Goal: Information Seeking & Learning: Learn about a topic

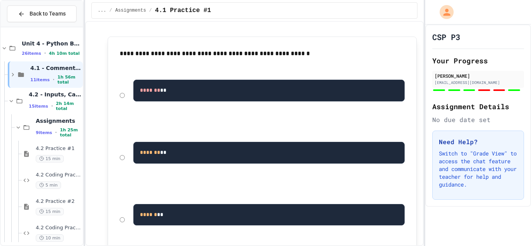
scroll to position [139, 0]
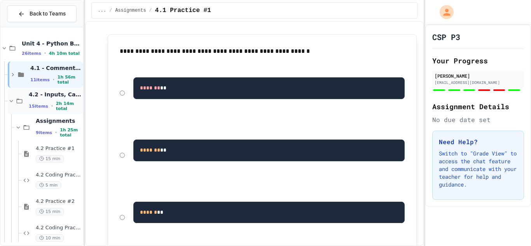
click at [10, 100] on icon at bounding box center [11, 100] width 7 height 7
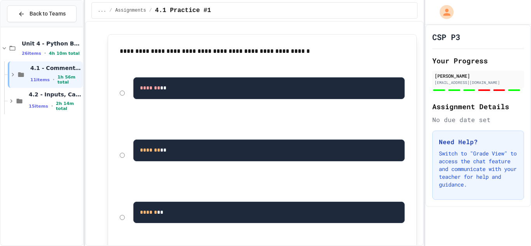
click at [10, 100] on icon at bounding box center [11, 100] width 2 height 3
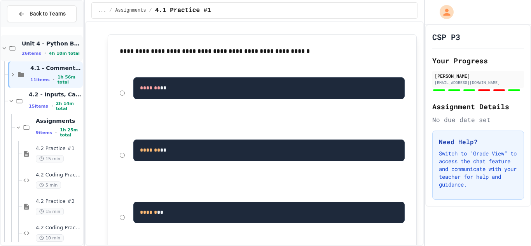
click at [5, 50] on icon at bounding box center [4, 48] width 7 height 7
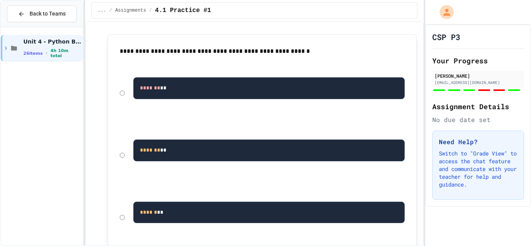
click at [5, 50] on icon at bounding box center [5, 48] width 7 height 7
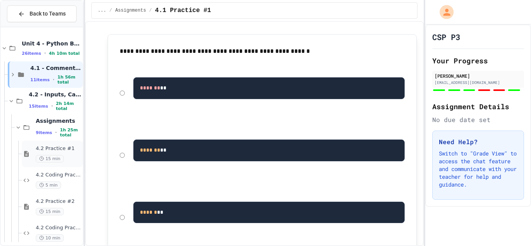
click at [45, 148] on span "4.2 Practice #1" at bounding box center [58, 148] width 45 height 7
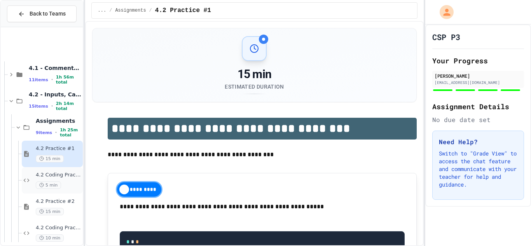
scroll to position [57, 0]
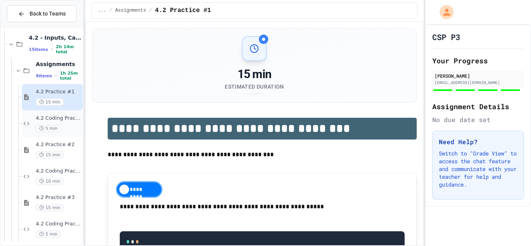
click at [42, 132] on div "5 min" at bounding box center [58, 128] width 45 height 7
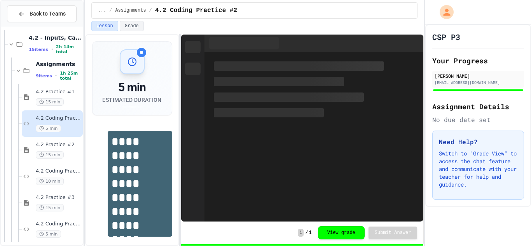
click at [45, 153] on span "15 min" at bounding box center [50, 154] width 28 height 7
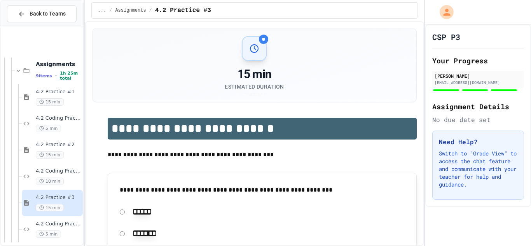
click at [40, 198] on div at bounding box center [42, 172] width 82 height 396
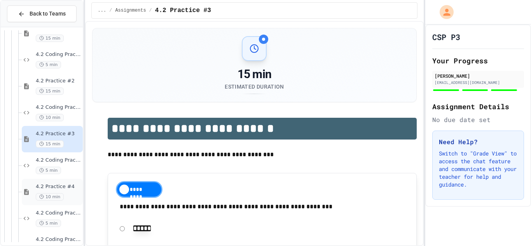
click at [49, 191] on div "4.2 Practice #4 10 min" at bounding box center [58, 191] width 45 height 17
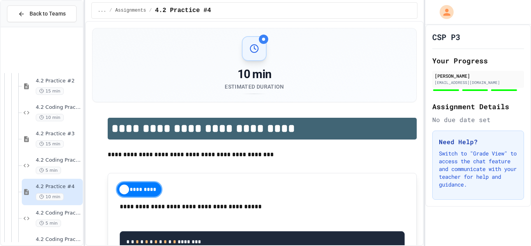
scroll to position [194, 0]
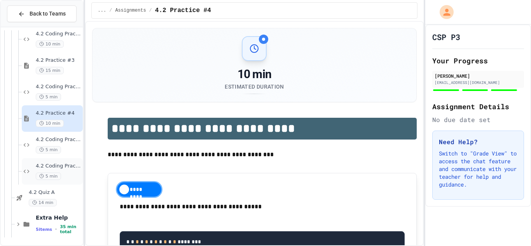
click at [61, 170] on div "4.2 Coding Practice #5 5 min" at bounding box center [58, 171] width 45 height 17
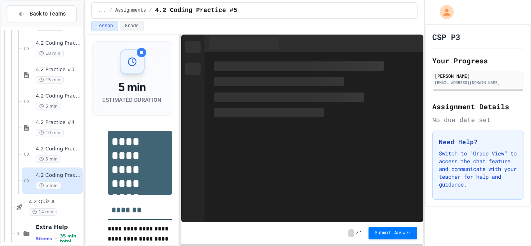
scroll to position [194, 0]
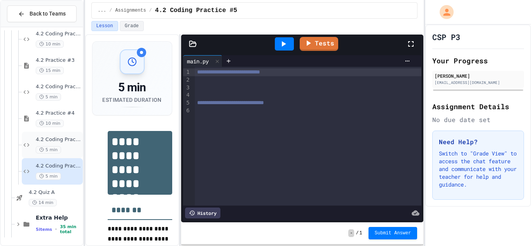
click at [40, 142] on span "4.2 Coding Practice #4" at bounding box center [58, 139] width 45 height 7
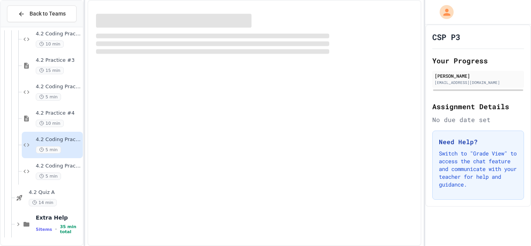
scroll to position [185, 0]
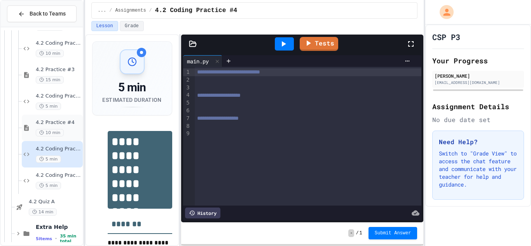
click at [51, 128] on div "4.2 Practice #4 10 min" at bounding box center [58, 127] width 45 height 17
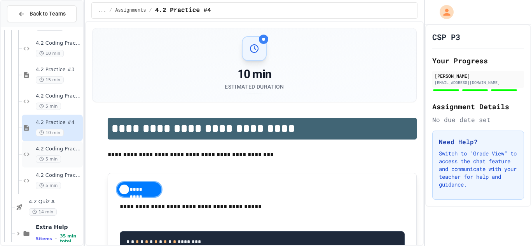
click at [58, 159] on span "5 min" at bounding box center [48, 158] width 25 height 7
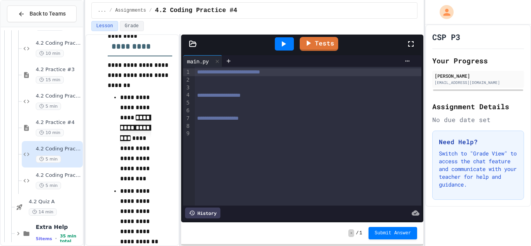
scroll to position [317, 0]
click at [313, 43] on icon at bounding box center [309, 42] width 9 height 10
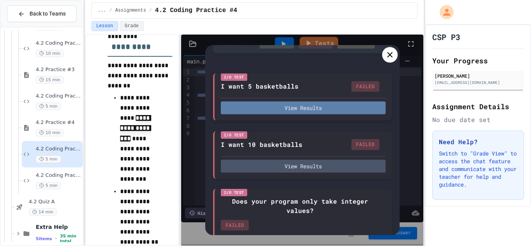
scroll to position [67, 0]
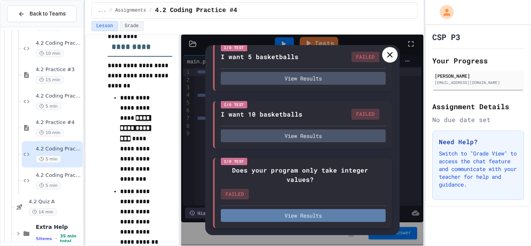
click at [284, 221] on button "View Results" at bounding box center [303, 215] width 165 height 13
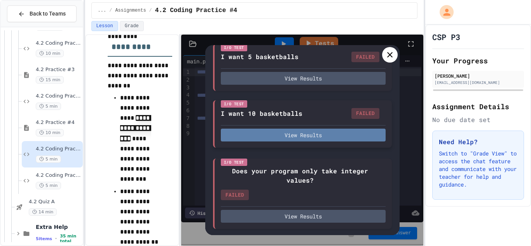
click at [296, 135] on button "View Results" at bounding box center [303, 135] width 165 height 13
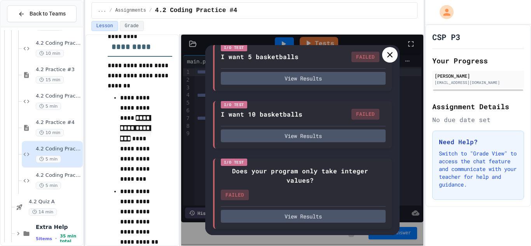
click at [394, 48] on div at bounding box center [390, 55] width 16 height 16
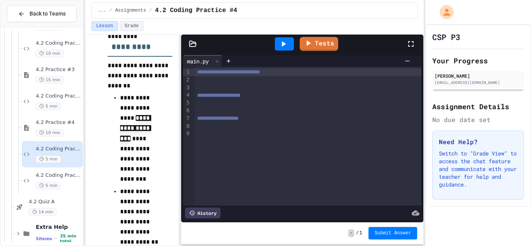
click at [275, 82] on div at bounding box center [308, 80] width 226 height 8
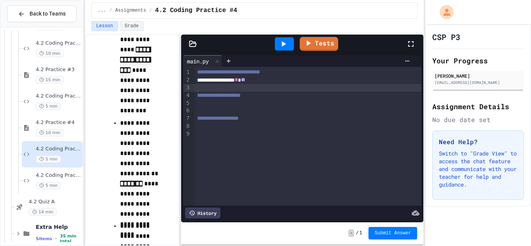
scroll to position [386, 0]
click at [211, 104] on div at bounding box center [308, 103] width 227 height 8
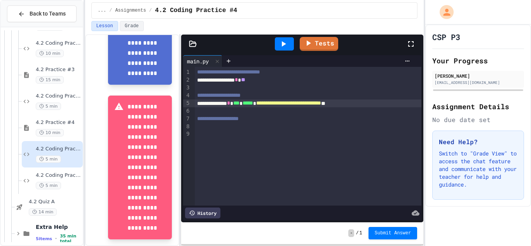
scroll to position [889, 0]
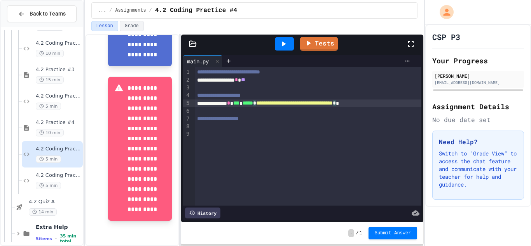
click at [214, 111] on div at bounding box center [308, 111] width 227 height 8
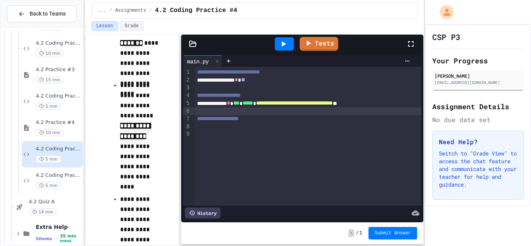
scroll to position [525, 0]
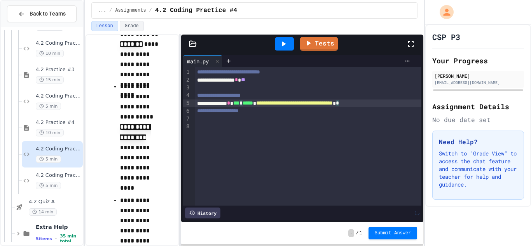
click at [233, 123] on div at bounding box center [308, 127] width 227 height 8
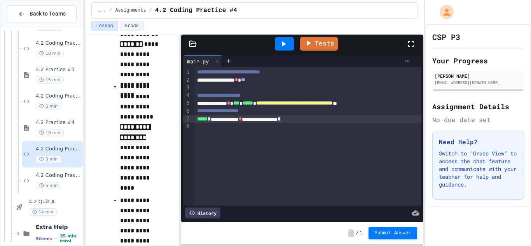
click at [287, 43] on icon at bounding box center [283, 43] width 9 height 9
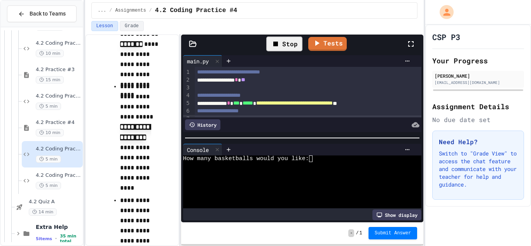
click at [320, 163] on div at bounding box center [298, 165] width 231 height 7
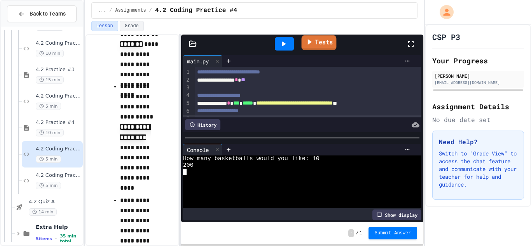
click at [336, 42] on link "Tests" at bounding box center [318, 42] width 35 height 15
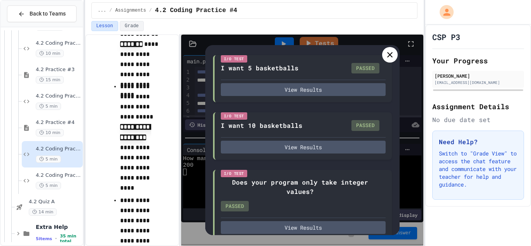
scroll to position [55, 0]
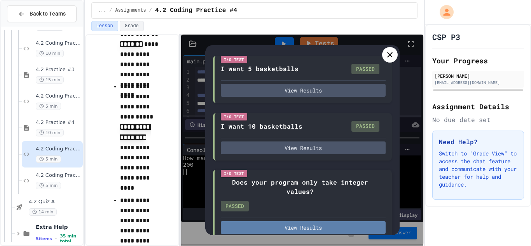
click at [278, 227] on button "View Results" at bounding box center [303, 227] width 165 height 13
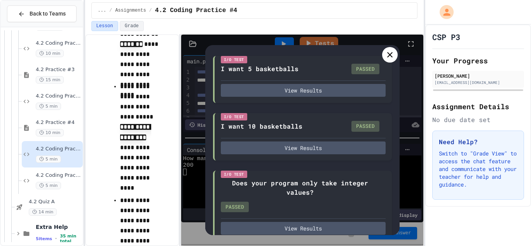
click at [390, 50] on icon at bounding box center [389, 54] width 9 height 9
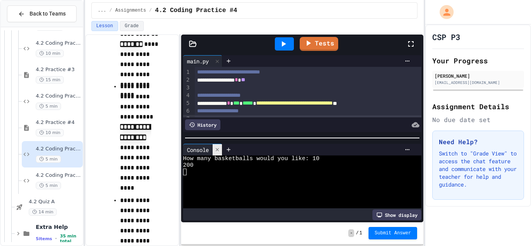
click at [219, 153] on div at bounding box center [216, 149] width 9 height 11
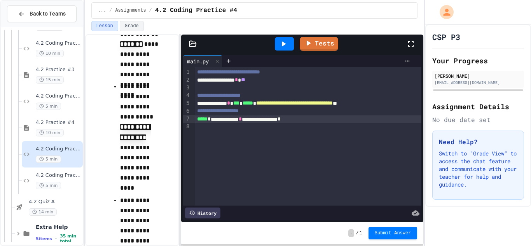
click at [315, 52] on div "Tests" at bounding box center [305, 43] width 202 height 21
click at [316, 47] on link "Tests" at bounding box center [318, 42] width 35 height 15
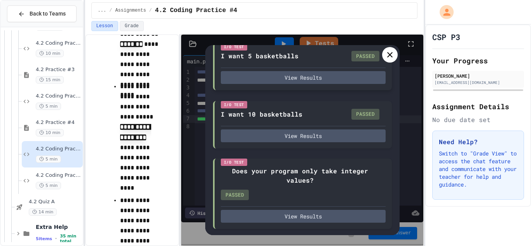
scroll to position [0, 0]
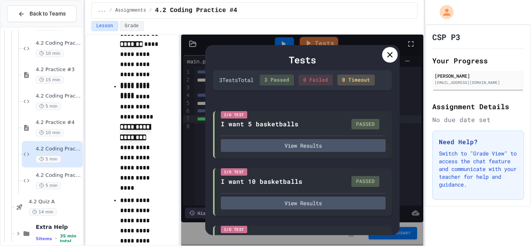
click at [390, 57] on icon at bounding box center [389, 54] width 9 height 9
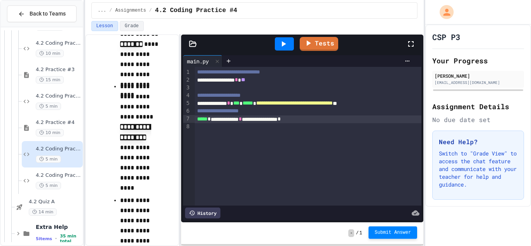
click at [395, 238] on button "Submit Answer" at bounding box center [392, 232] width 49 height 12
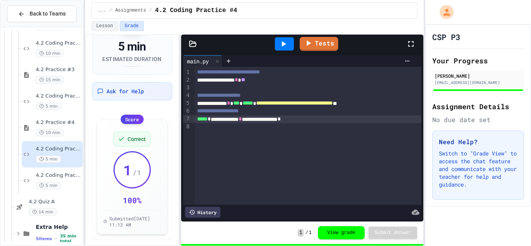
scroll to position [41, 0]
click at [51, 184] on span "5 min" at bounding box center [48, 185] width 25 height 7
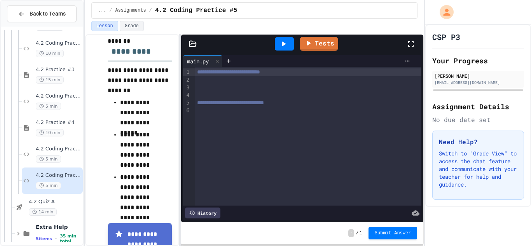
scroll to position [226, 0]
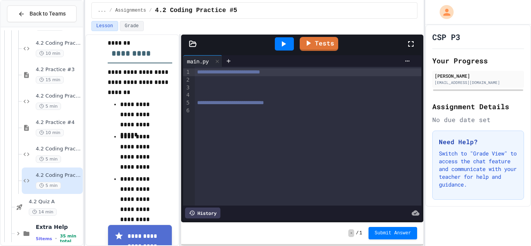
click at [204, 80] on div at bounding box center [308, 80] width 226 height 8
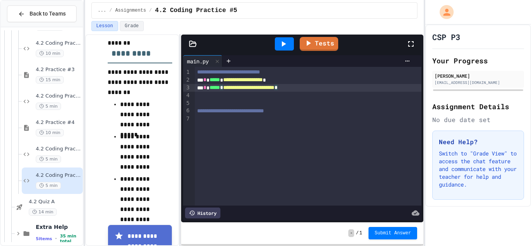
click at [205, 104] on div at bounding box center [308, 103] width 227 height 8
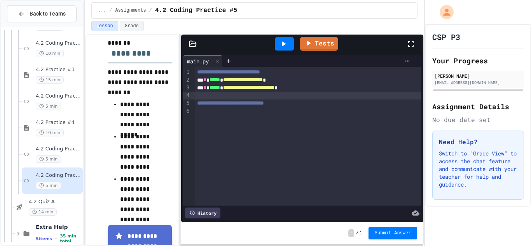
click at [208, 115] on div "**********" at bounding box center [308, 136] width 227 height 139
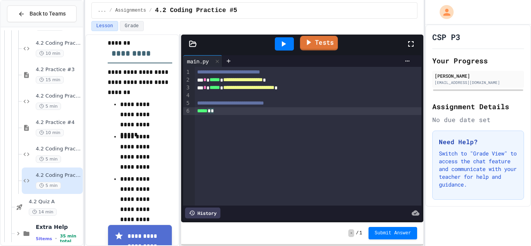
click at [313, 45] on icon at bounding box center [307, 42] width 9 height 10
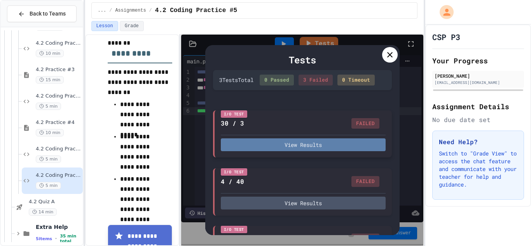
click at [248, 145] on button "View Results" at bounding box center [303, 144] width 165 height 13
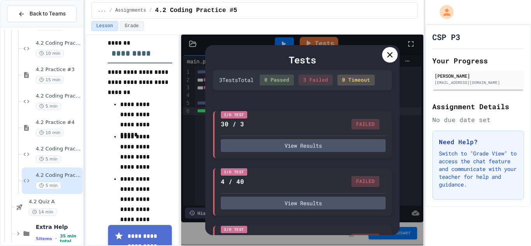
click at [389, 54] on icon at bounding box center [389, 54] width 5 height 5
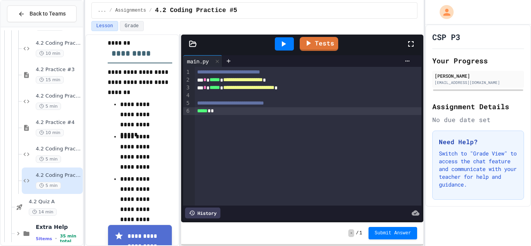
click at [211, 113] on span "*" at bounding box center [208, 110] width 3 height 5
click at [246, 148] on div "**********" at bounding box center [308, 136] width 227 height 139
click at [289, 46] on div at bounding box center [284, 43] width 19 height 13
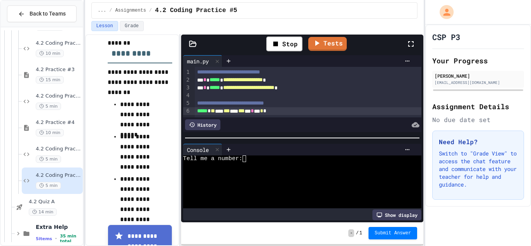
click at [249, 164] on div at bounding box center [298, 165] width 231 height 7
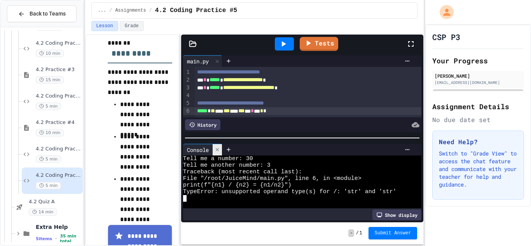
click at [216, 153] on div at bounding box center [216, 149] width 9 height 11
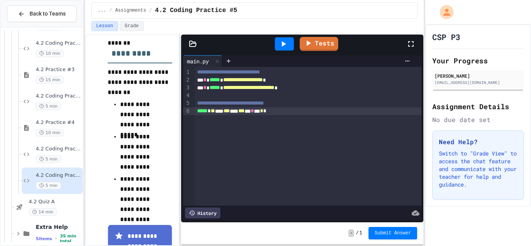
click at [214, 87] on span "*****" at bounding box center [214, 87] width 10 height 5
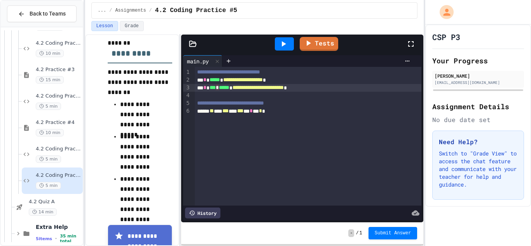
click at [333, 89] on div "**********" at bounding box center [308, 88] width 227 height 8
click at [312, 80] on div "**********" at bounding box center [308, 80] width 227 height 8
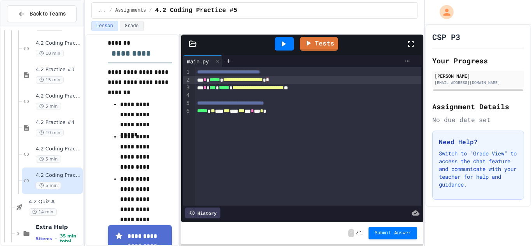
click at [209, 80] on div "**********" at bounding box center [308, 80] width 227 height 8
click at [286, 48] on icon at bounding box center [283, 43] width 9 height 9
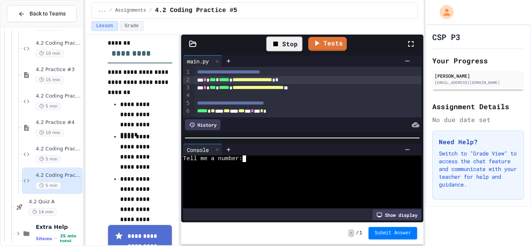
click at [255, 163] on div at bounding box center [298, 165] width 231 height 7
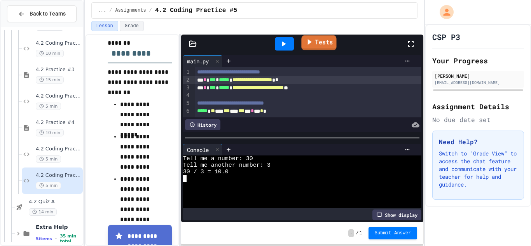
click at [317, 42] on link "Tests" at bounding box center [318, 42] width 35 height 15
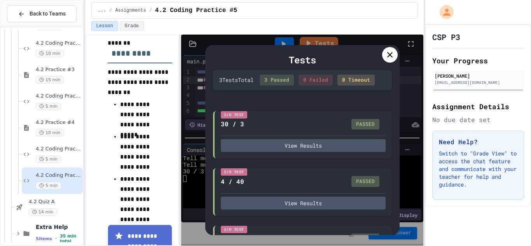
click at [391, 59] on div at bounding box center [390, 55] width 16 height 16
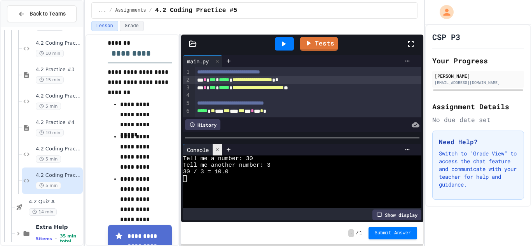
click at [217, 151] on icon at bounding box center [216, 149] width 5 height 5
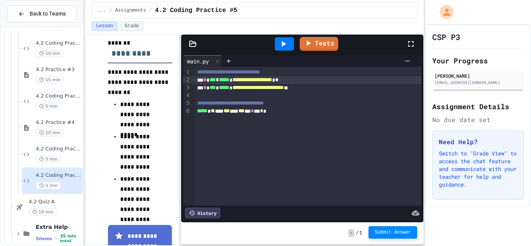
click at [400, 231] on span "Submit Answer" at bounding box center [392, 232] width 37 height 6
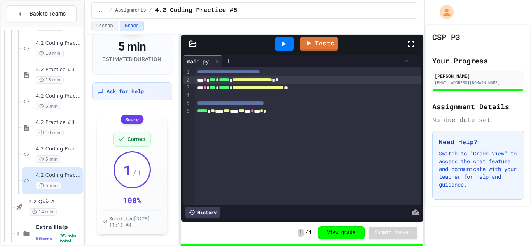
scroll to position [194, 0]
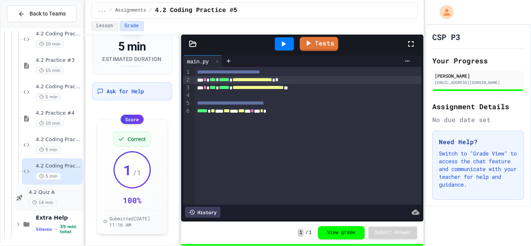
click at [24, 196] on div "4.2 Quiz A 14 min" at bounding box center [49, 198] width 68 height 26
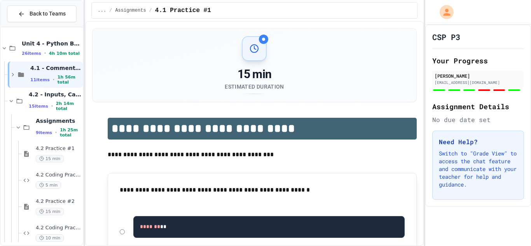
click at [11, 104] on icon at bounding box center [11, 100] width 7 height 7
